Goal: Check status: Check status

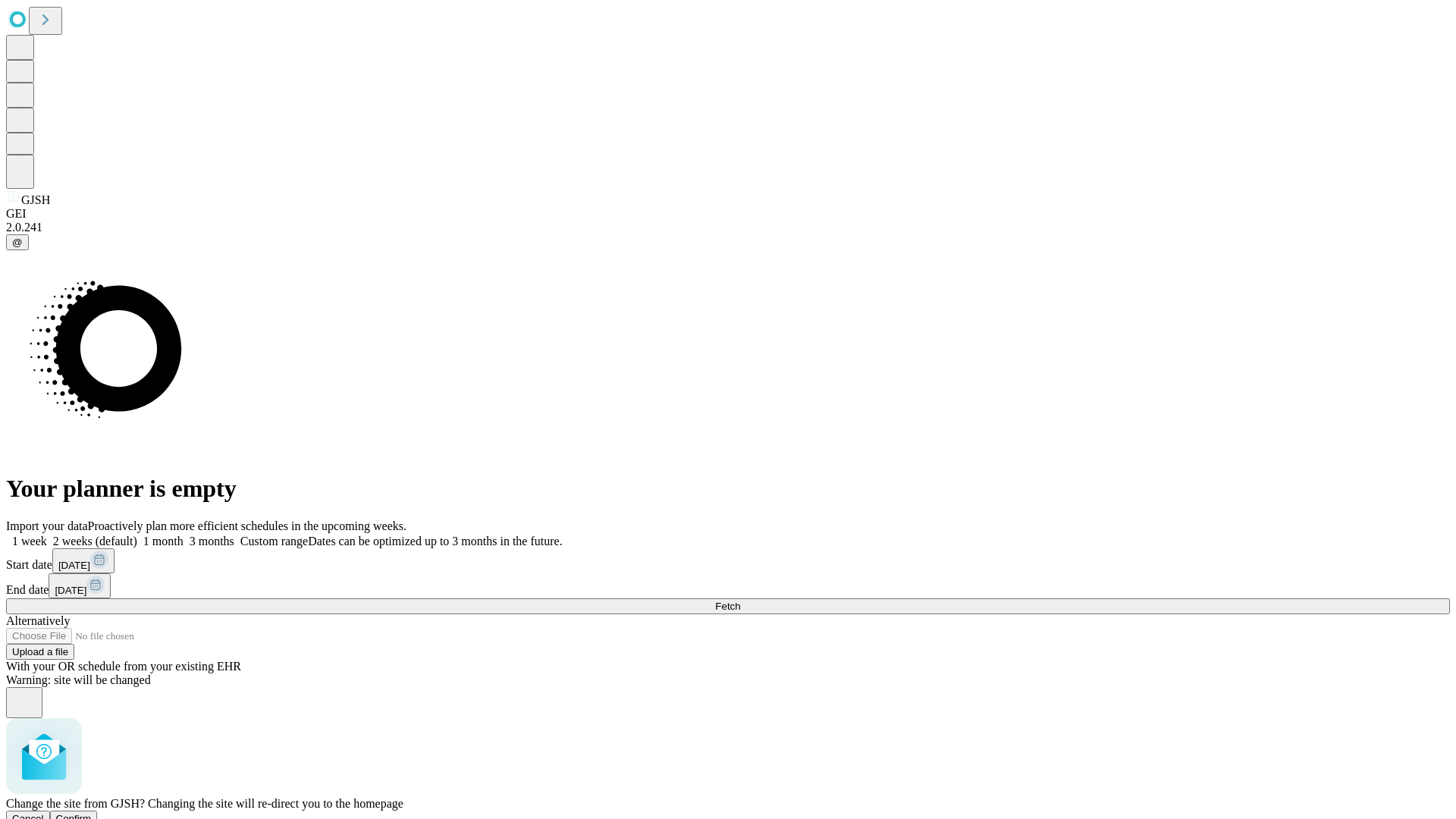
click at [92, 813] on span "Confirm" at bounding box center [74, 818] width 36 height 12
click at [47, 535] on label "1 week" at bounding box center [26, 541] width 41 height 13
click at [740, 601] on span "Fetch" at bounding box center [728, 606] width 25 height 12
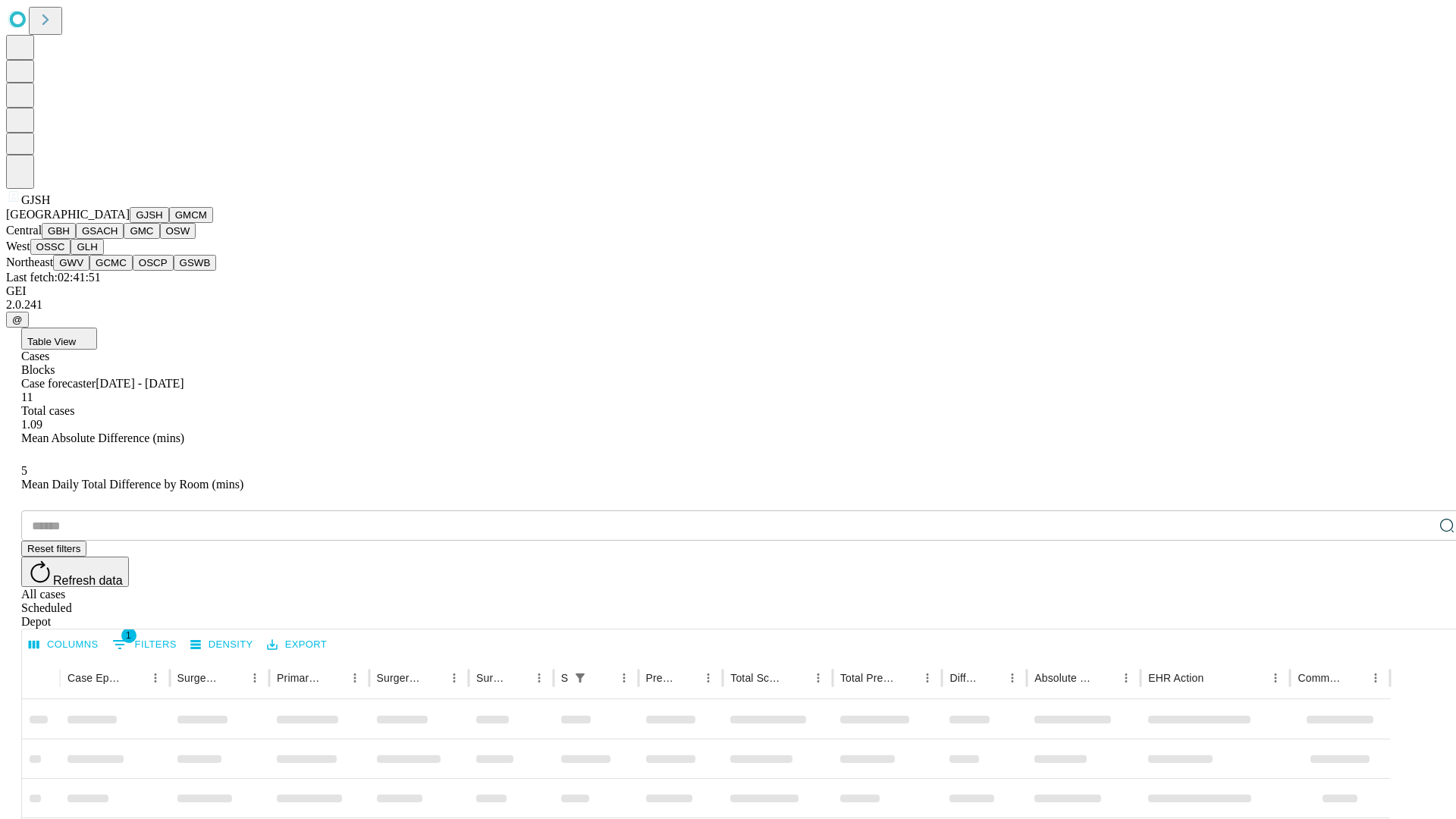
click at [169, 223] on button "GMCM" at bounding box center [190, 214] width 44 height 16
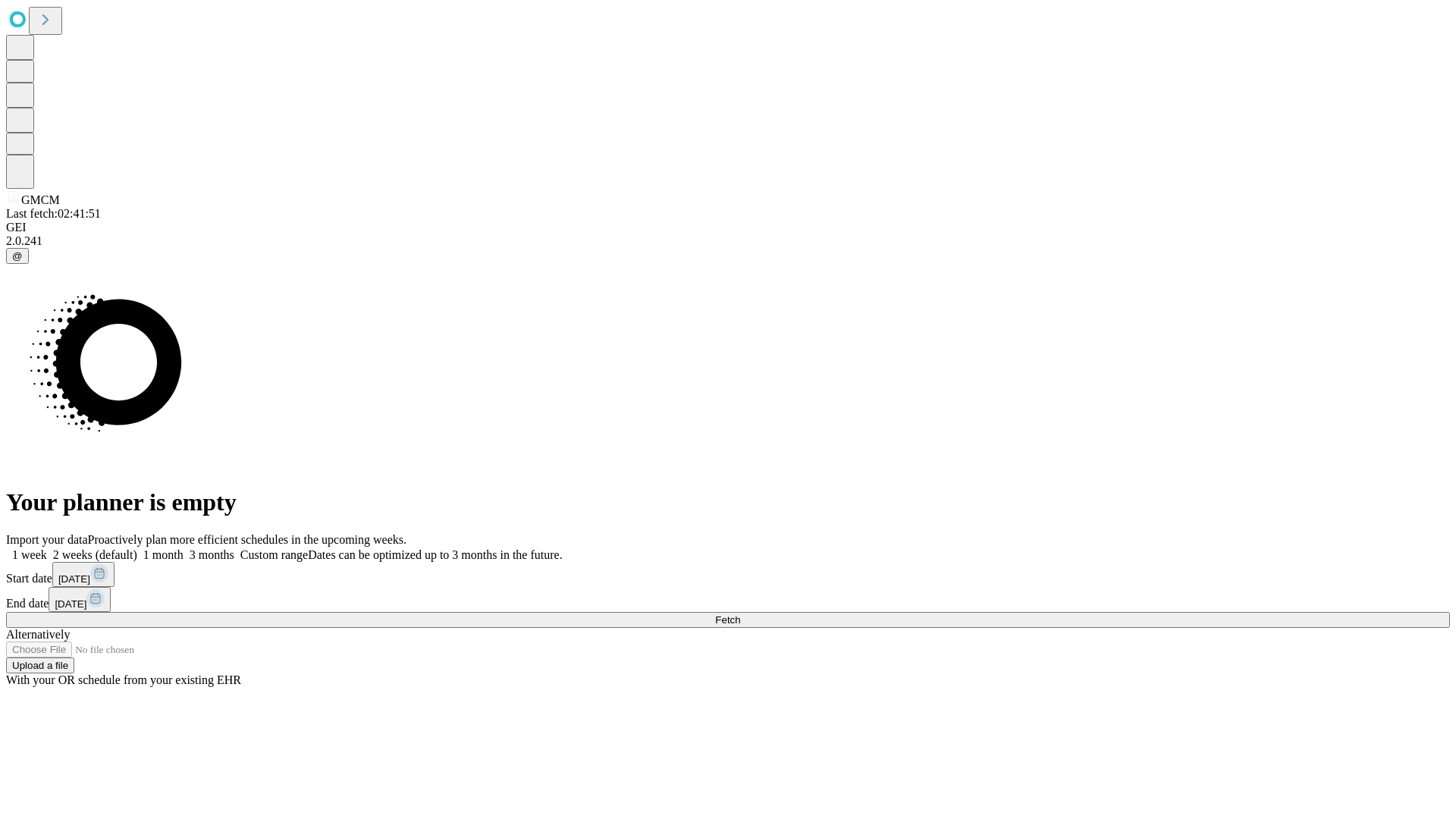
click at [47, 548] on label "1 week" at bounding box center [26, 554] width 41 height 13
click at [740, 614] on span "Fetch" at bounding box center [728, 619] width 25 height 12
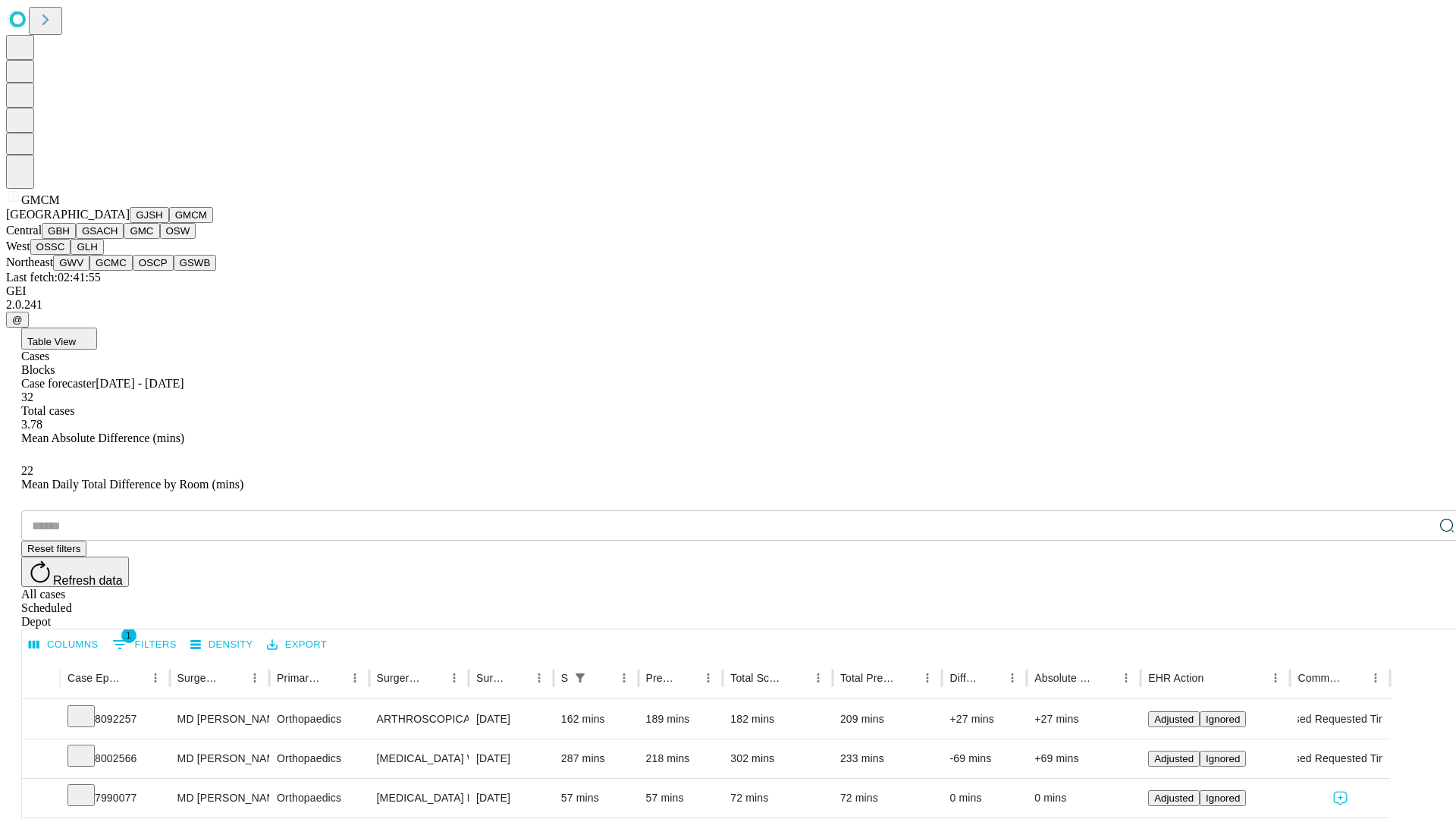
click at [76, 239] on button "GBH" at bounding box center [59, 231] width 34 height 16
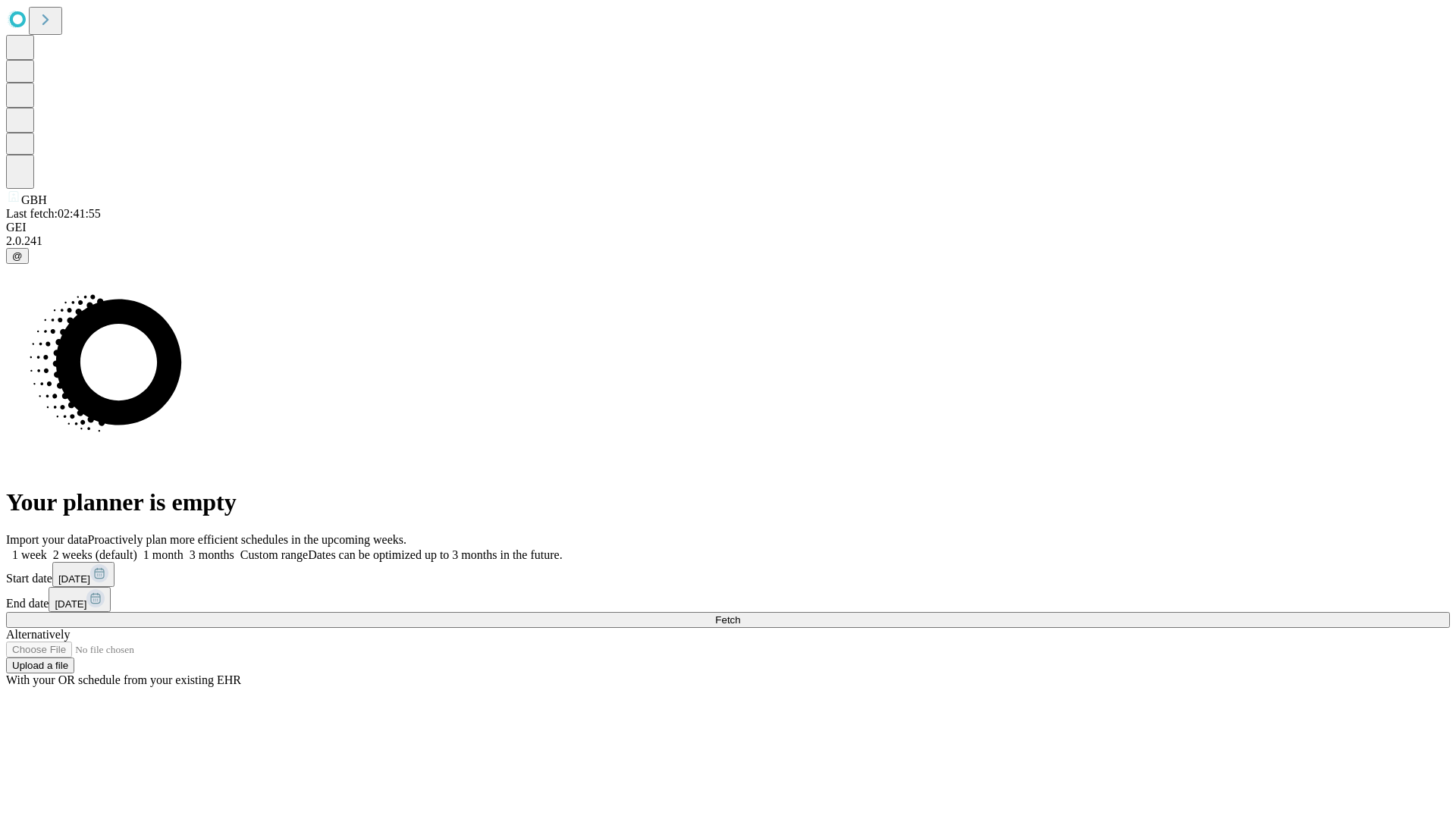
click at [47, 548] on label "1 week" at bounding box center [26, 554] width 41 height 13
click at [740, 614] on span "Fetch" at bounding box center [728, 619] width 25 height 12
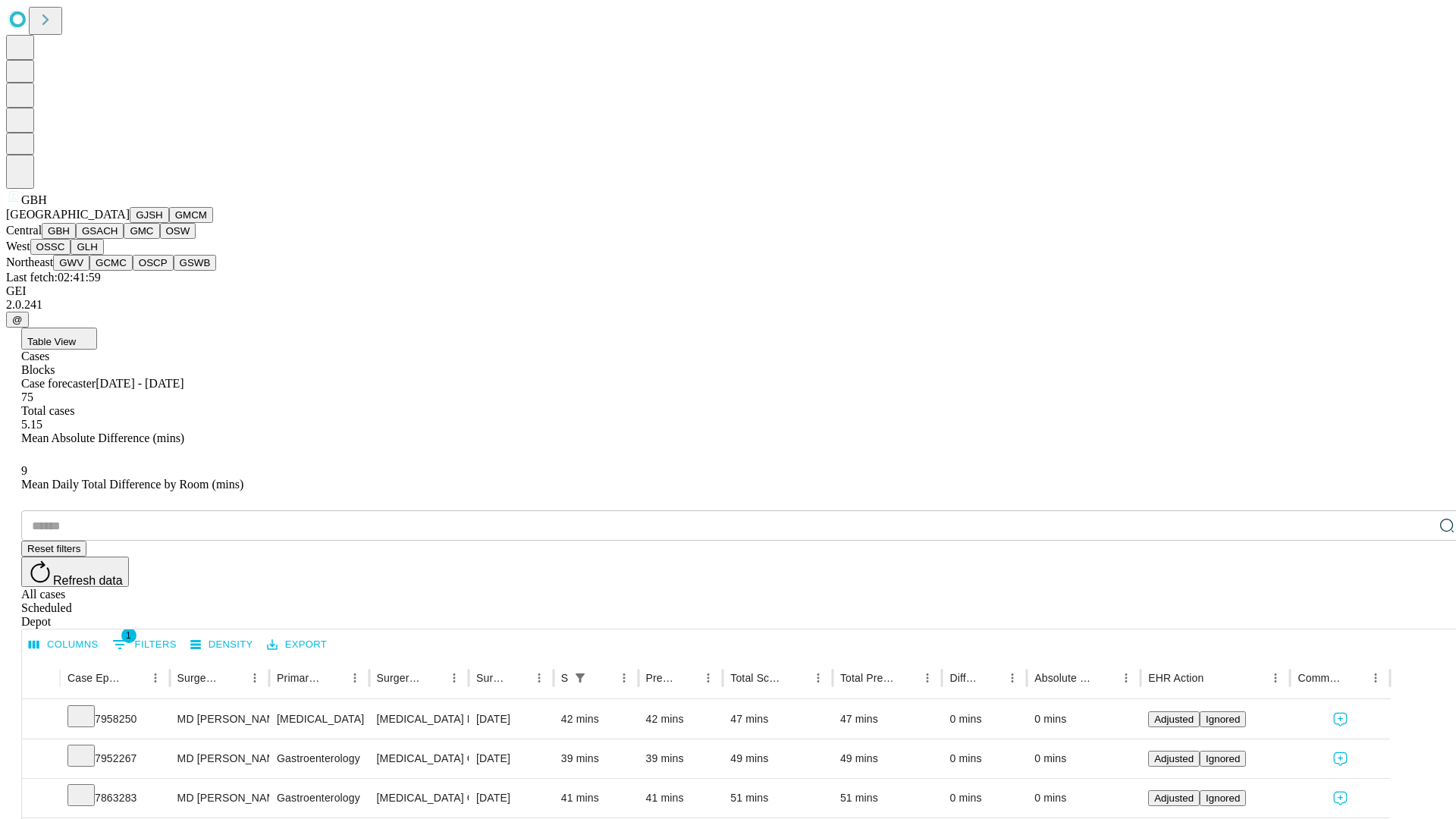
click at [118, 239] on button "GSACH" at bounding box center [100, 231] width 48 height 16
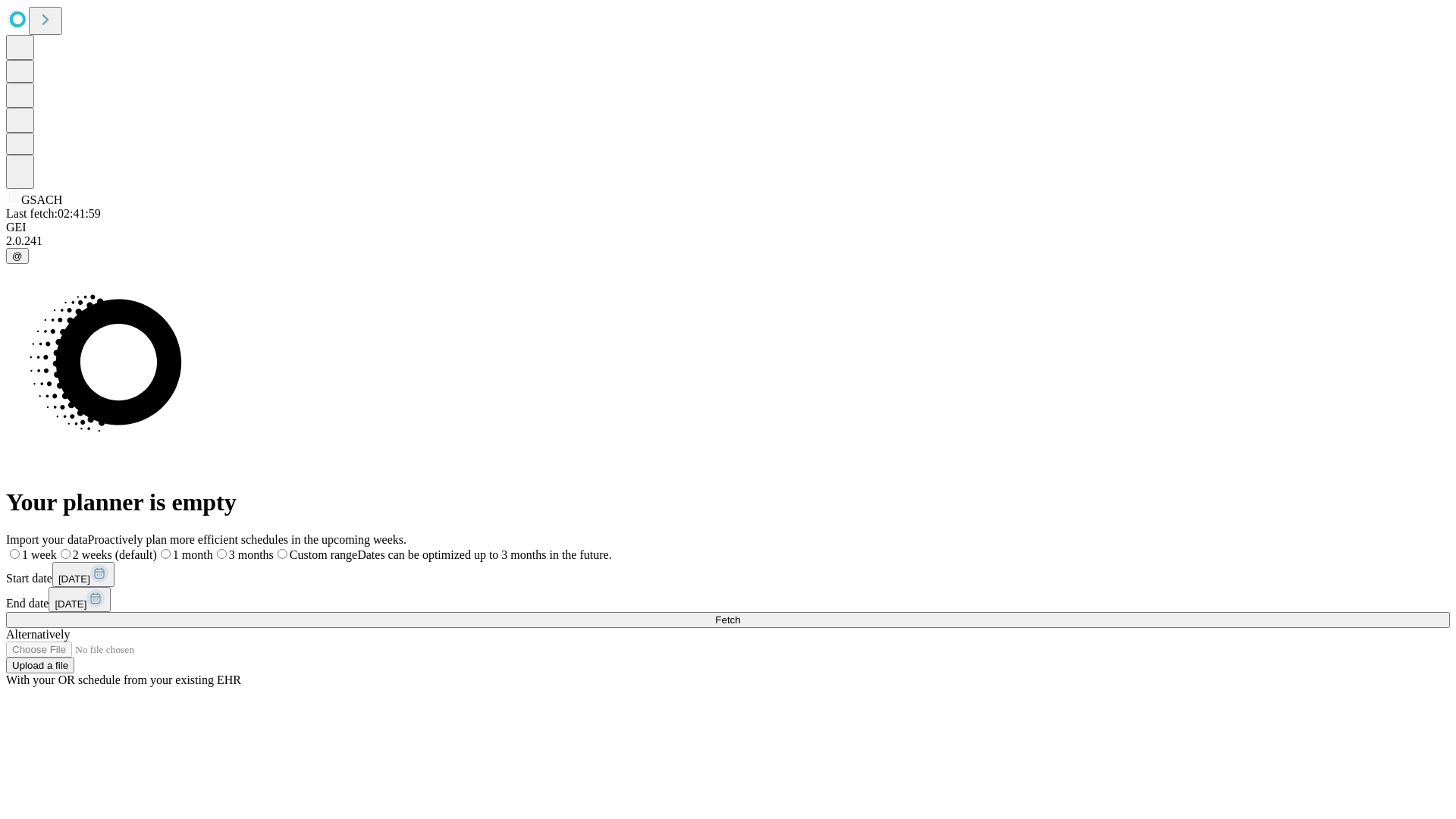
click at [57, 548] on label "1 week" at bounding box center [32, 554] width 51 height 13
click at [740, 614] on span "Fetch" at bounding box center [728, 619] width 25 height 12
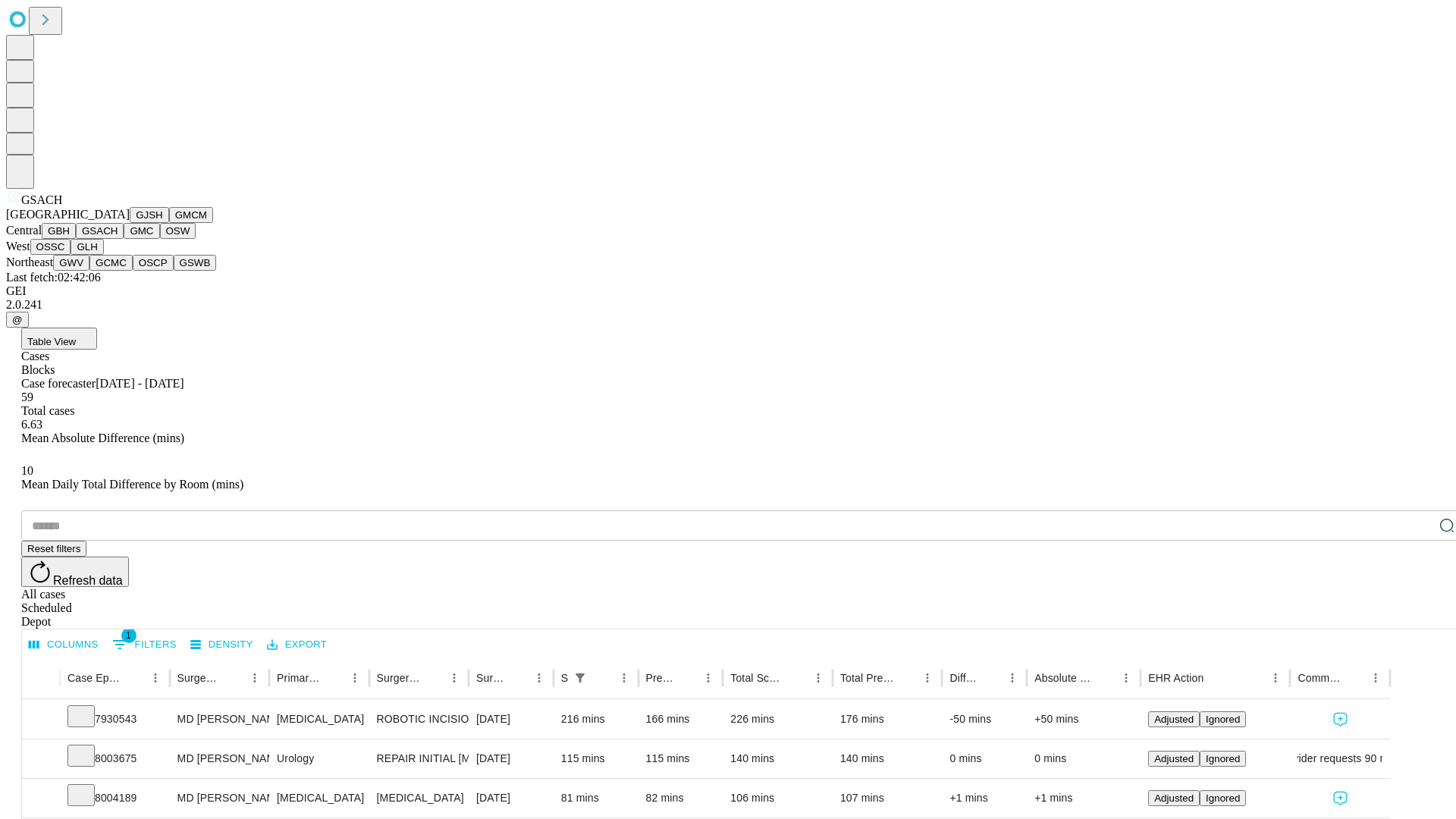
click at [124, 239] on button "GMC" at bounding box center [142, 231] width 36 height 16
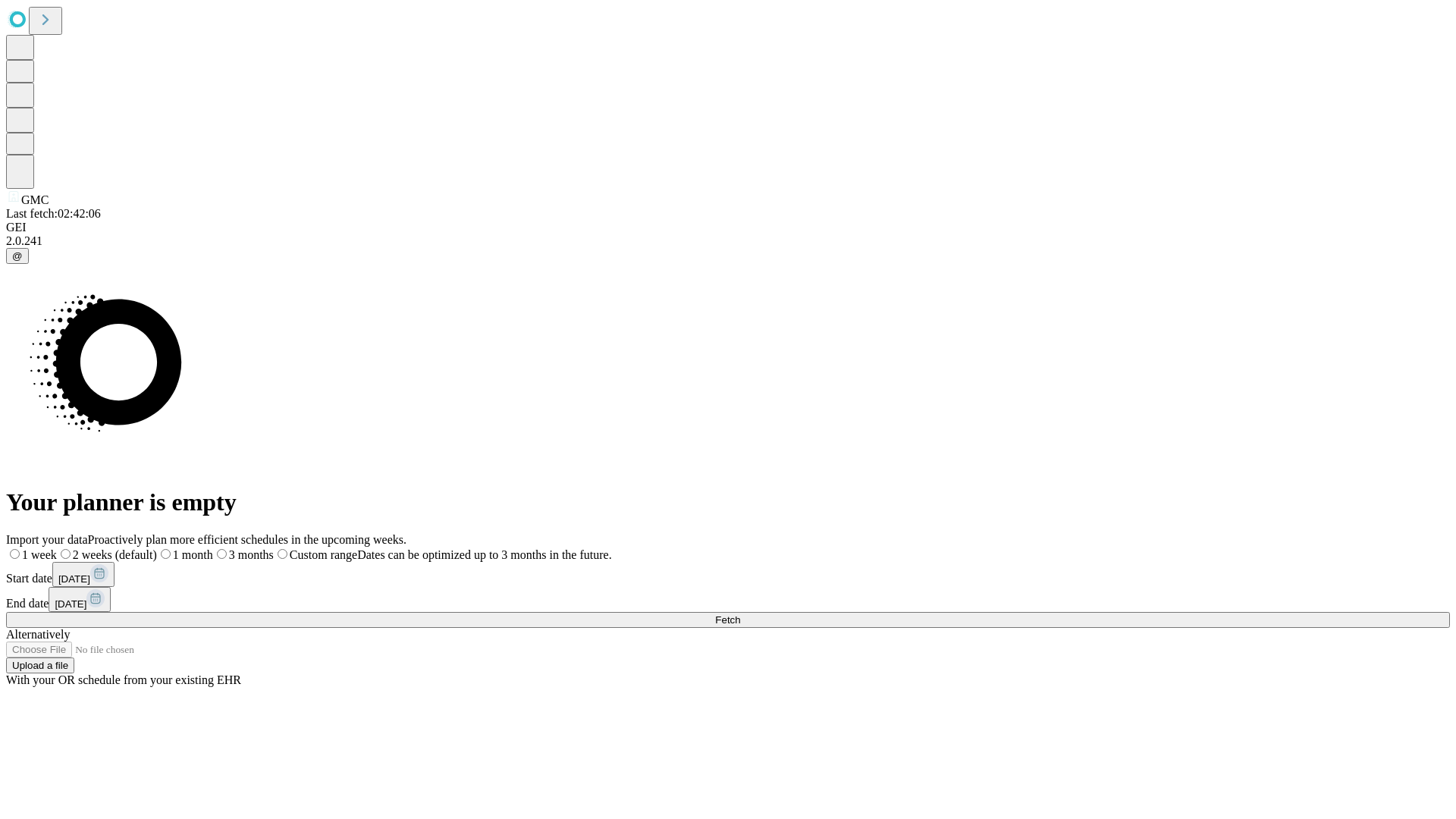
click at [57, 548] on label "1 week" at bounding box center [32, 554] width 51 height 13
click at [740, 614] on span "Fetch" at bounding box center [728, 619] width 25 height 12
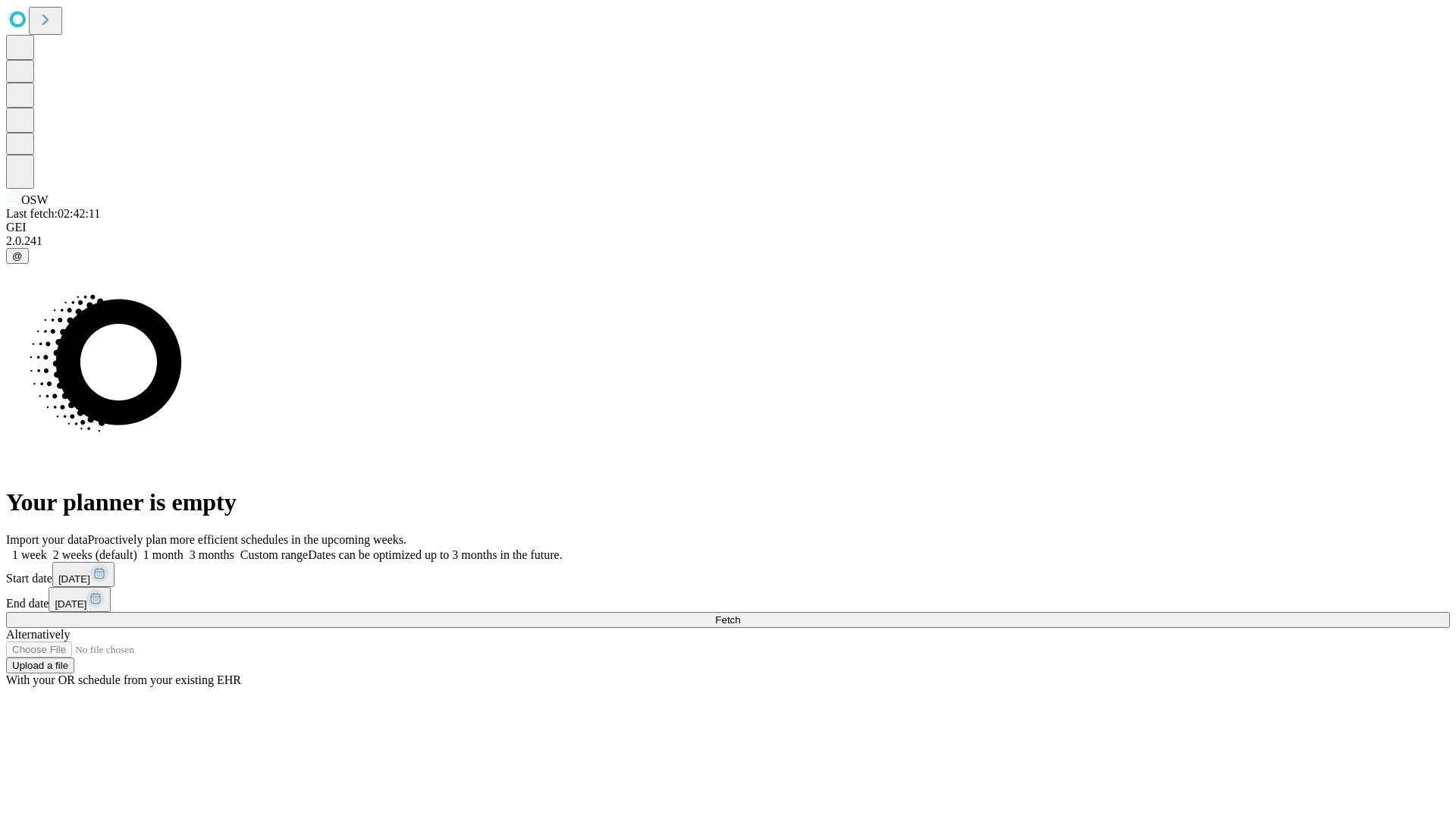
click at [47, 548] on label "1 week" at bounding box center [26, 554] width 41 height 13
click at [740, 614] on span "Fetch" at bounding box center [728, 619] width 25 height 12
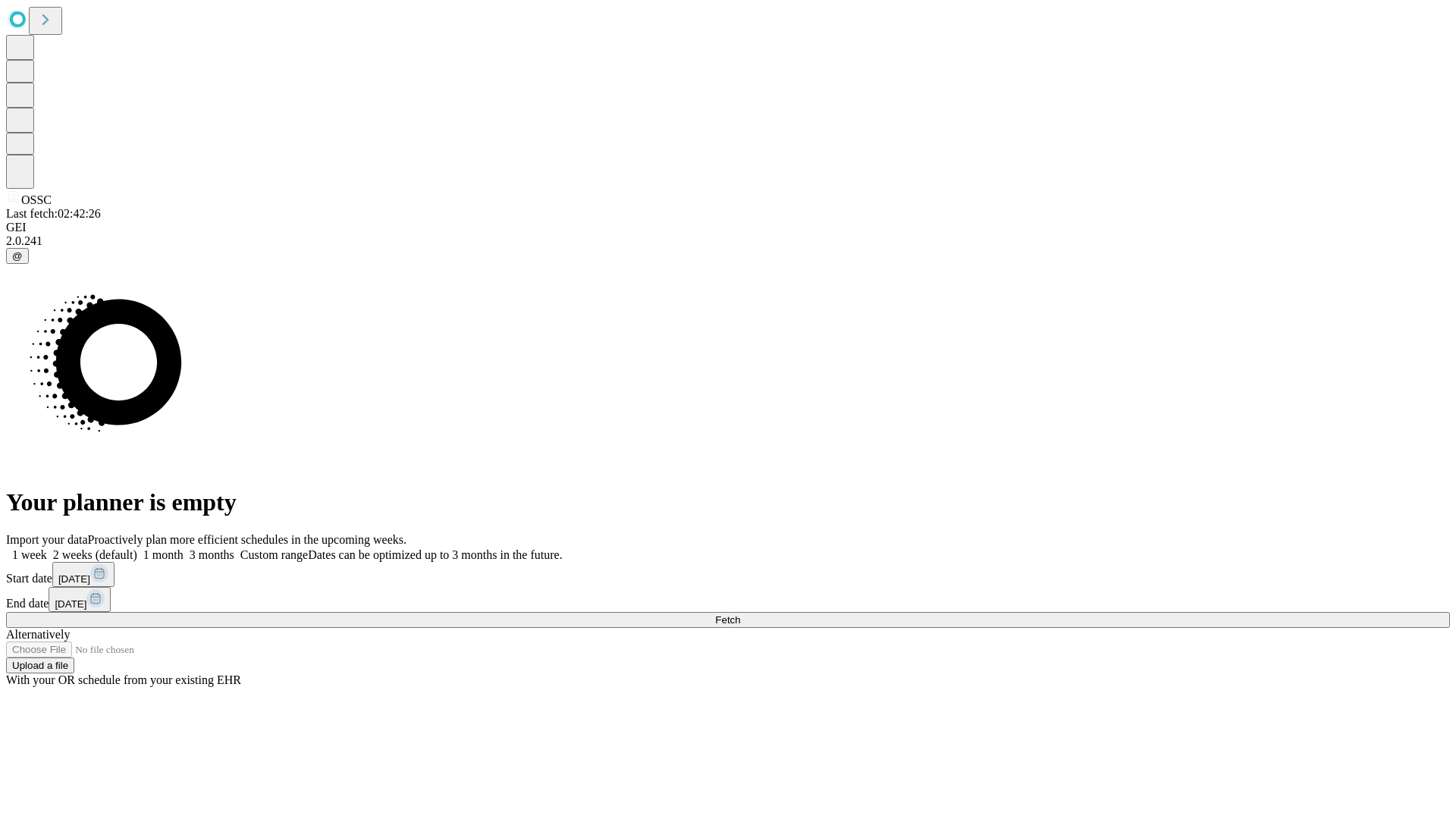
click at [47, 548] on label "1 week" at bounding box center [26, 554] width 41 height 13
click at [740, 614] on span "Fetch" at bounding box center [728, 619] width 25 height 12
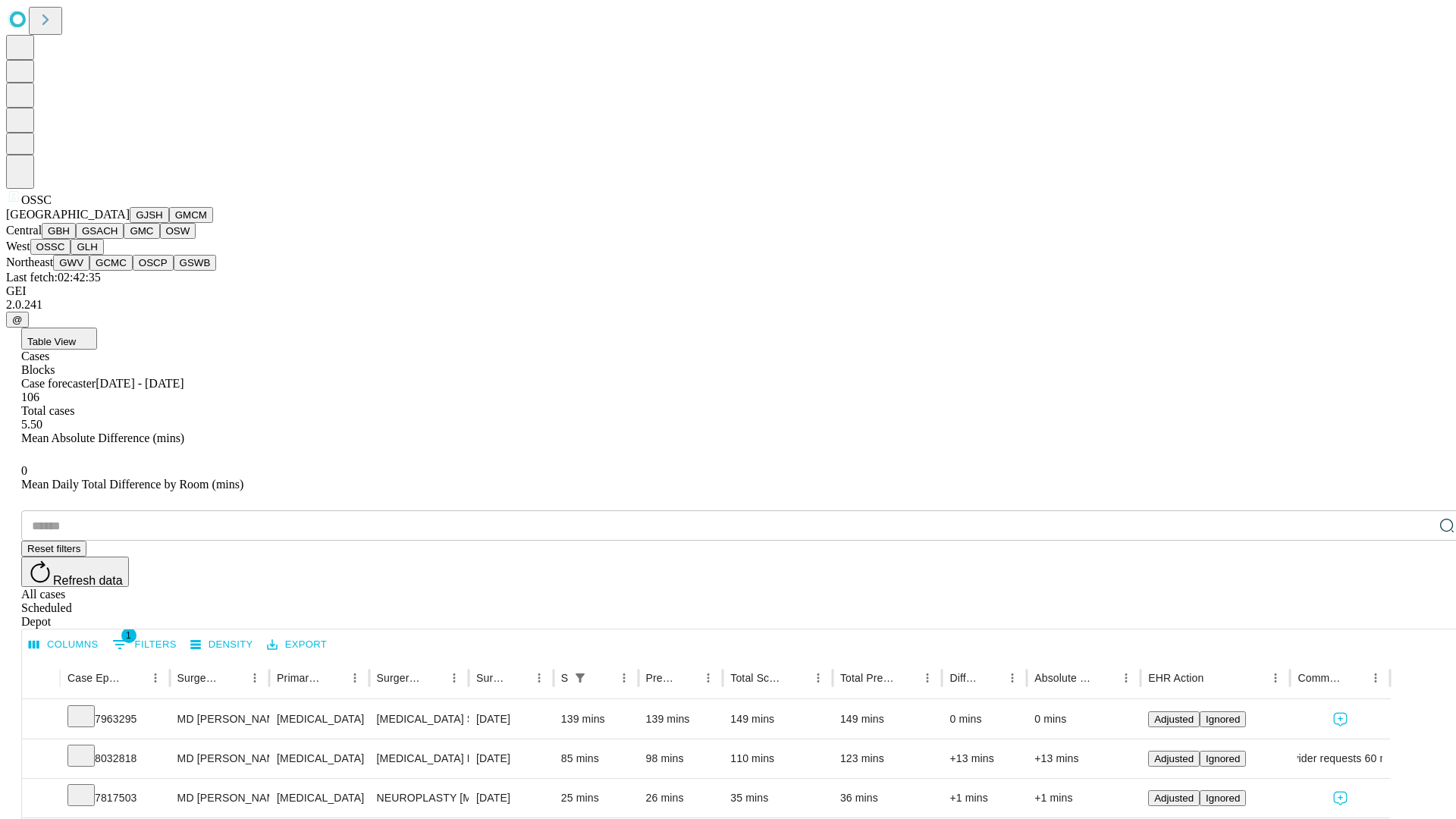
click at [103, 255] on button "GLH" at bounding box center [87, 247] width 33 height 16
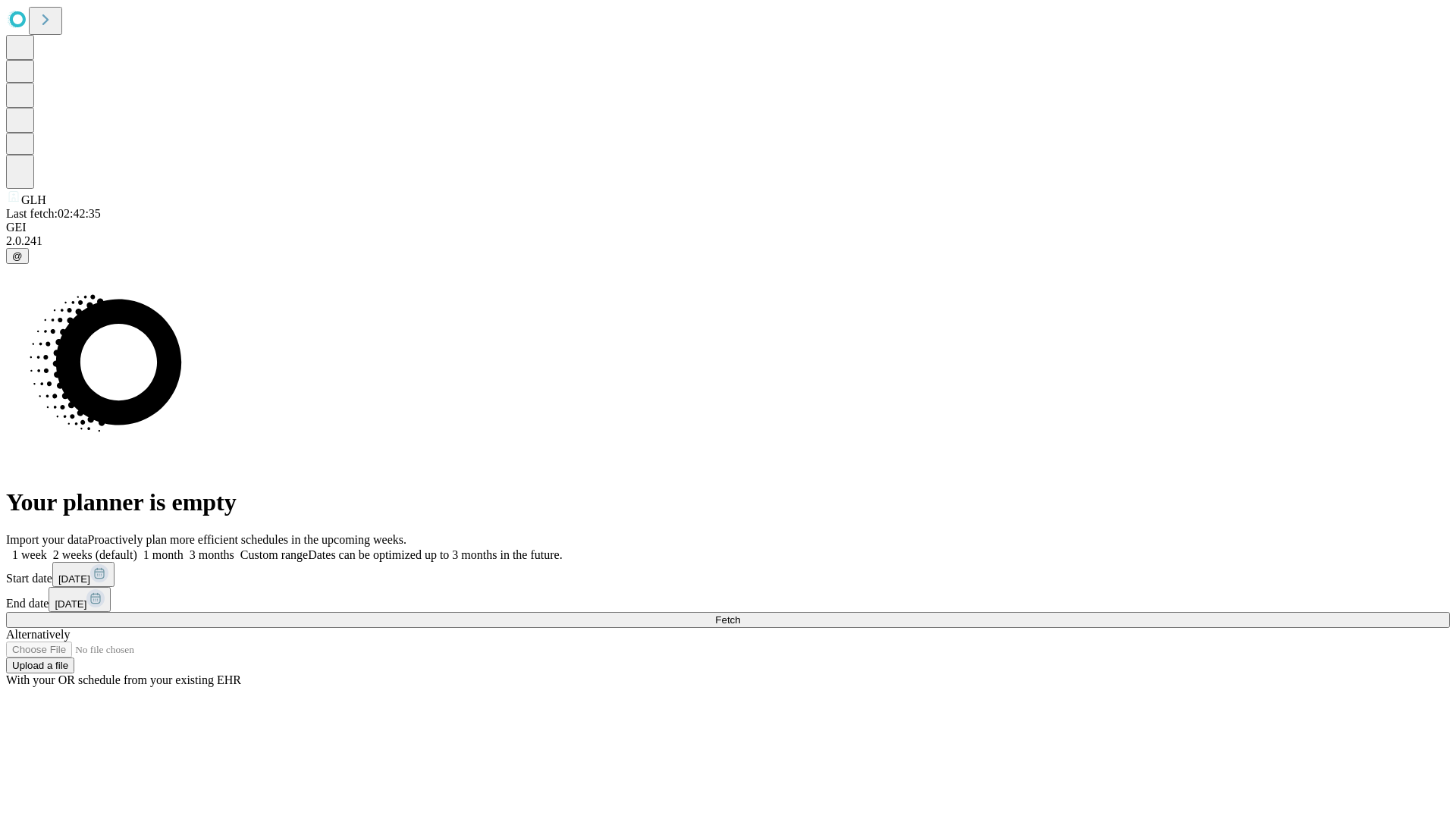
click at [47, 548] on label "1 week" at bounding box center [26, 554] width 41 height 13
click at [740, 614] on span "Fetch" at bounding box center [728, 619] width 25 height 12
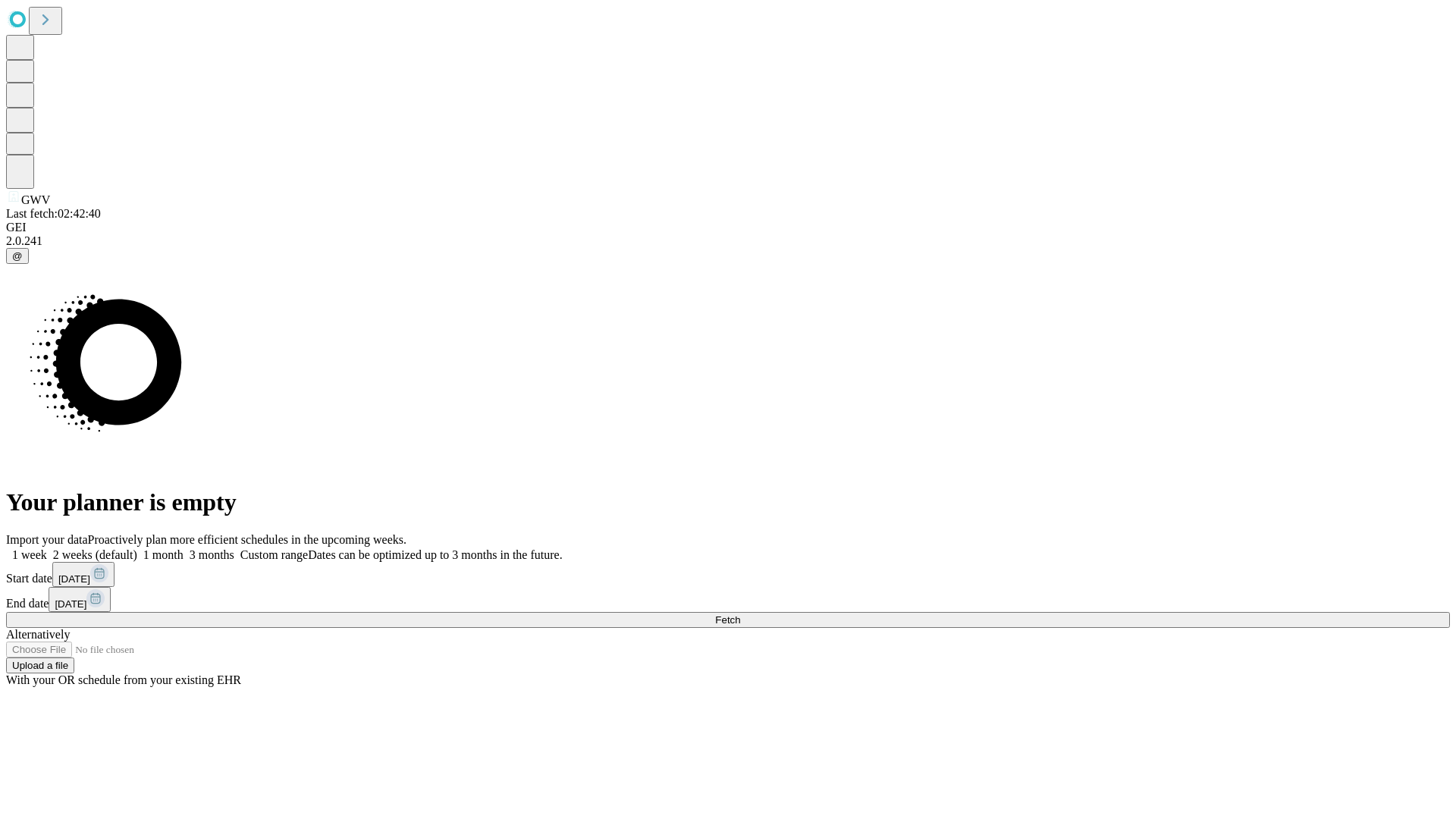
click at [47, 548] on label "1 week" at bounding box center [26, 554] width 41 height 13
click at [740, 614] on span "Fetch" at bounding box center [728, 619] width 25 height 12
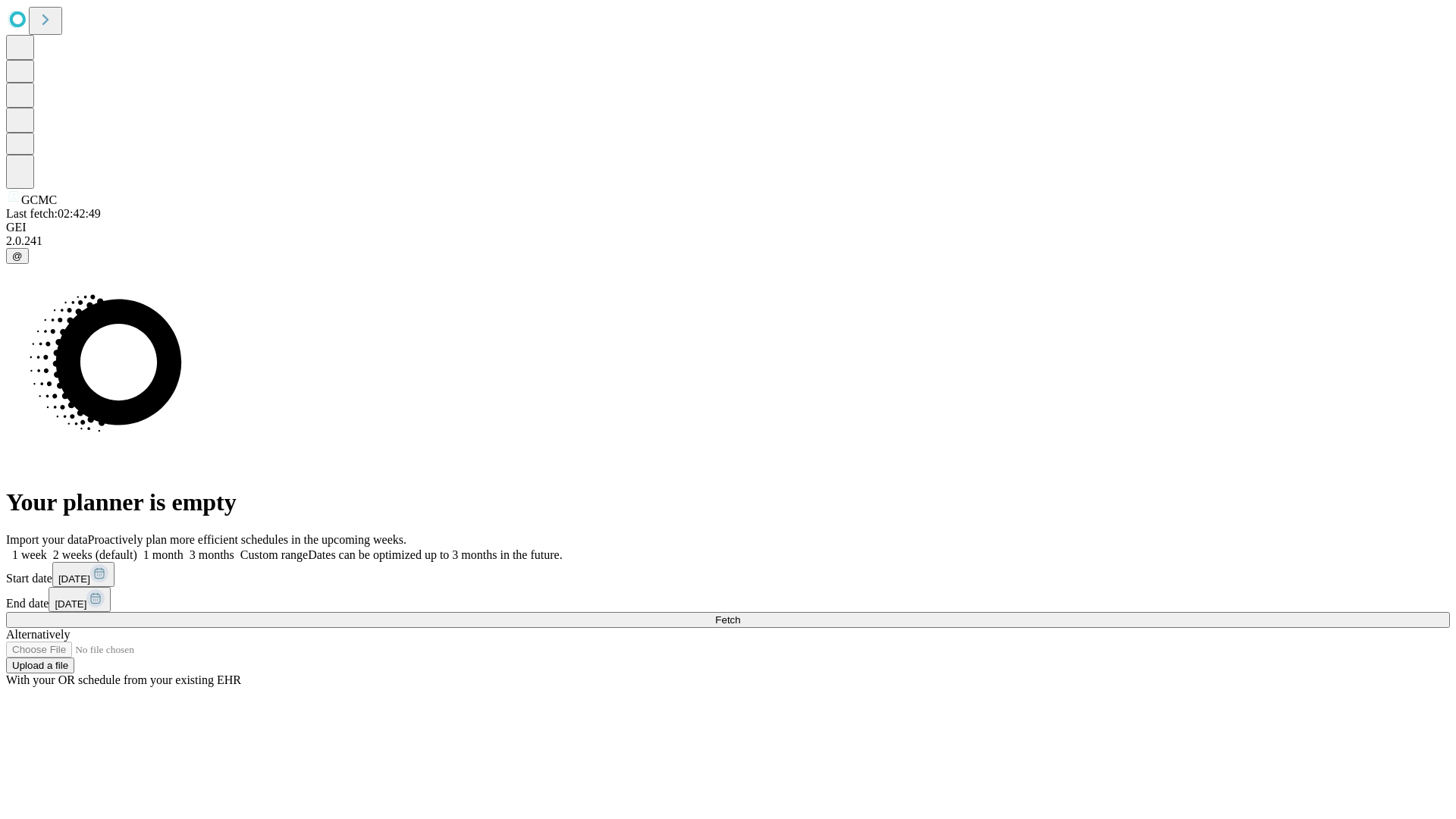
click at [47, 548] on label "1 week" at bounding box center [26, 554] width 41 height 13
click at [740, 614] on span "Fetch" at bounding box center [728, 619] width 25 height 12
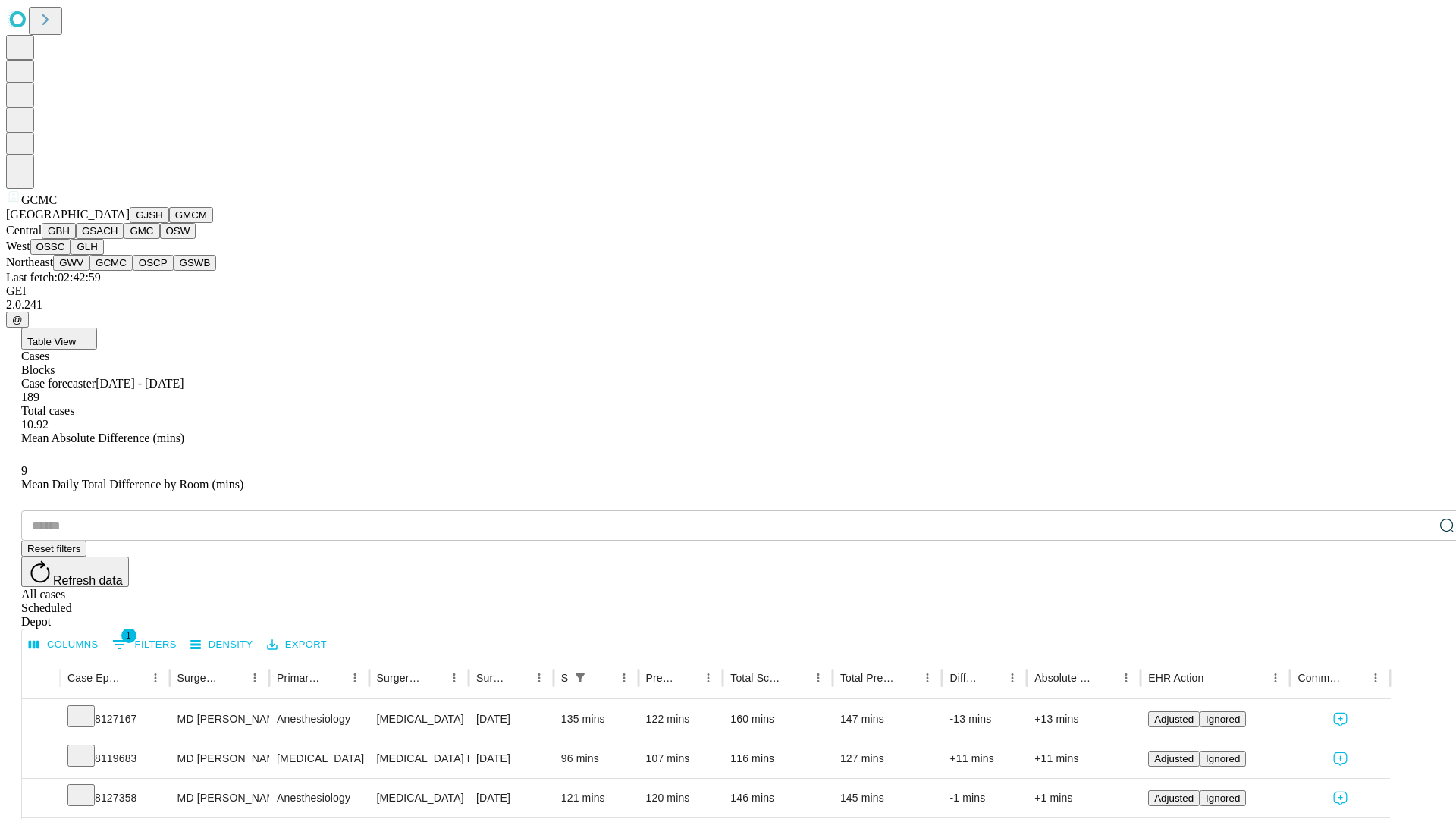
click at [132, 271] on button "OSCP" at bounding box center [152, 262] width 41 height 16
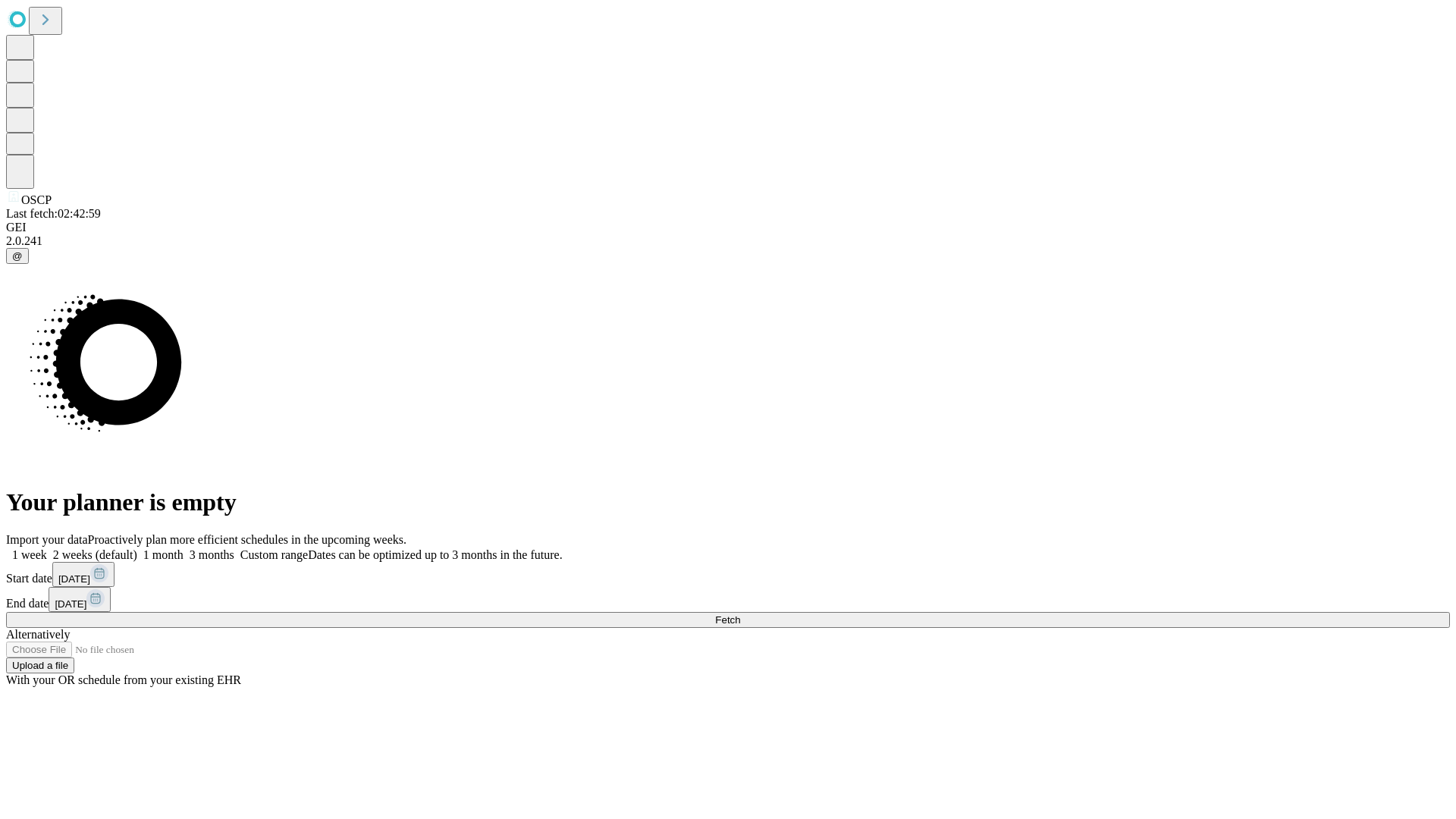
click at [47, 548] on label "1 week" at bounding box center [26, 554] width 41 height 13
click at [740, 614] on span "Fetch" at bounding box center [728, 619] width 25 height 12
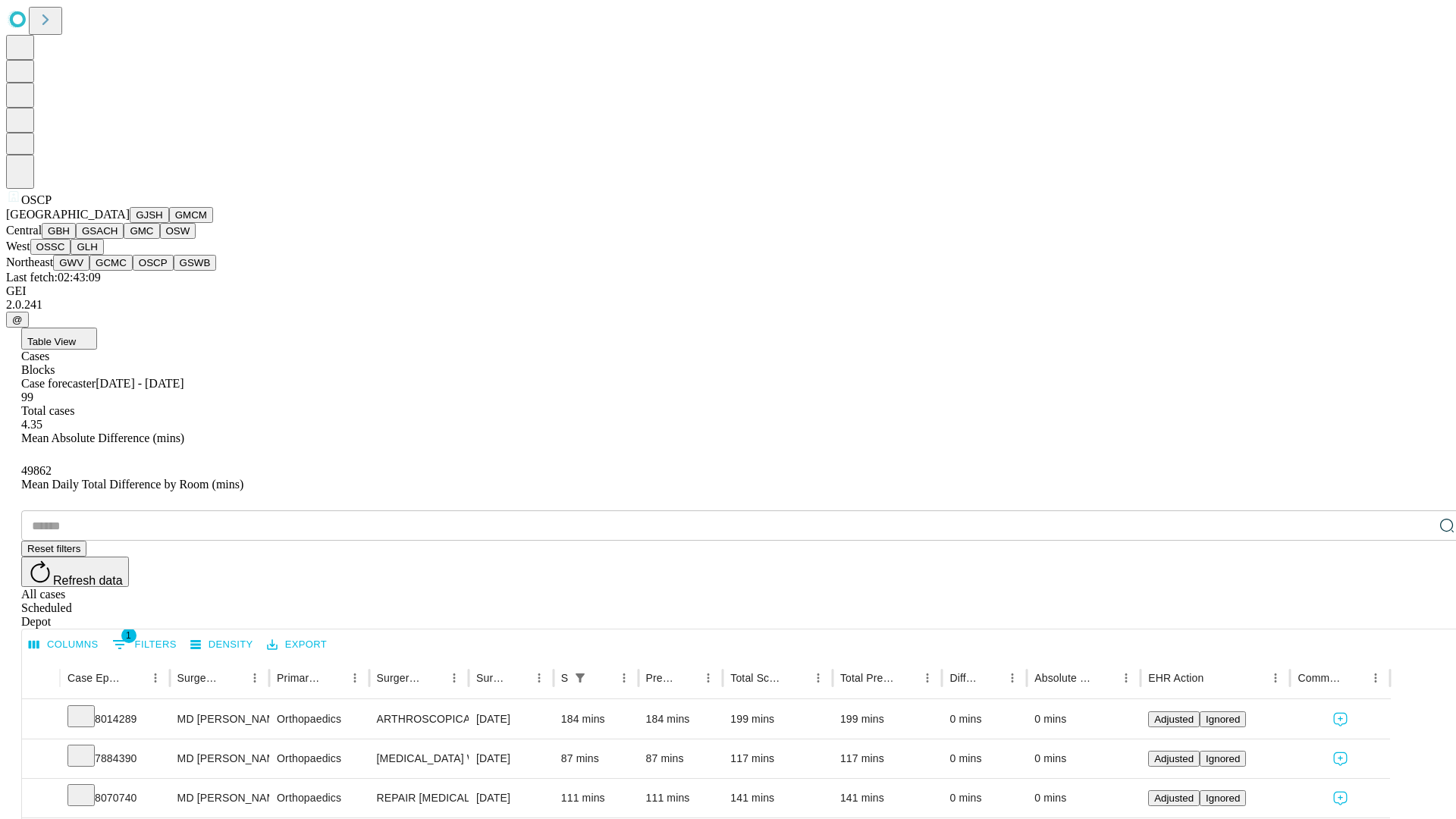
click at [173, 271] on button "GSWB" at bounding box center [195, 262] width 43 height 16
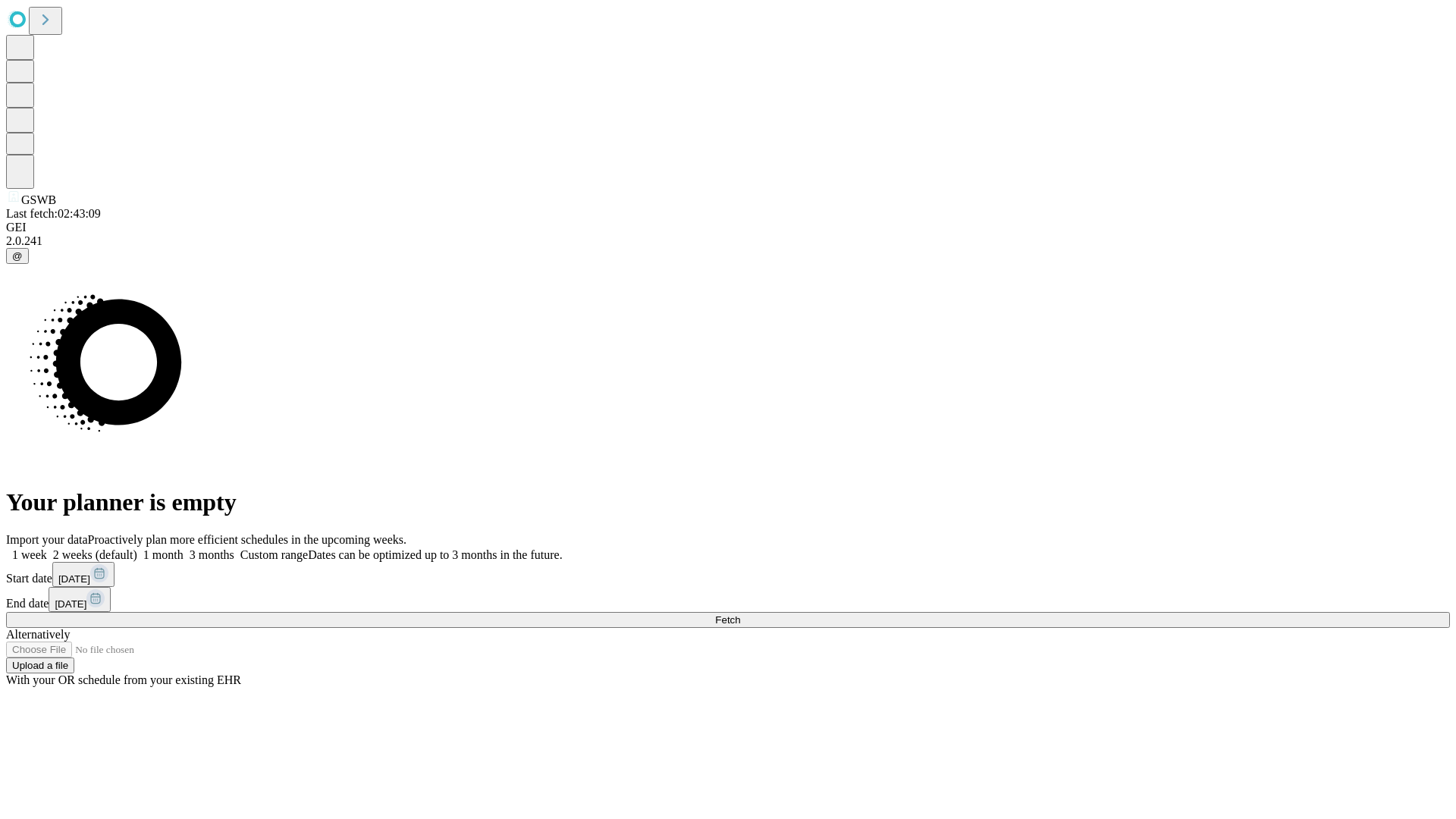
click at [47, 548] on label "1 week" at bounding box center [26, 554] width 41 height 13
click at [740, 614] on span "Fetch" at bounding box center [728, 619] width 25 height 12
